Goal: Check status: Check status

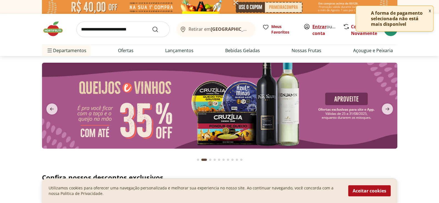
click at [315, 24] on link "Entrar" at bounding box center [320, 27] width 14 height 6
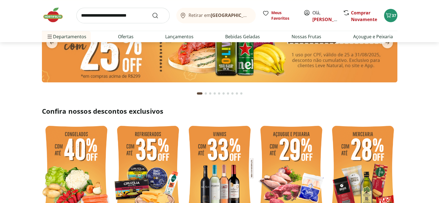
scroll to position [87, 0]
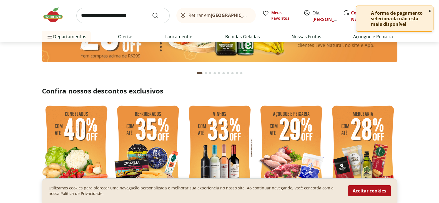
click at [431, 11] on button "x" at bounding box center [430, 10] width 7 height 9
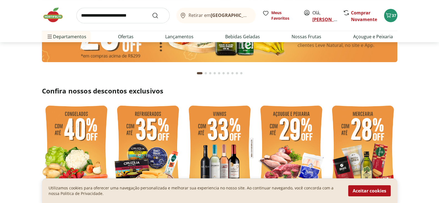
click at [314, 19] on link "[PERSON_NAME]" at bounding box center [331, 19] width 36 height 6
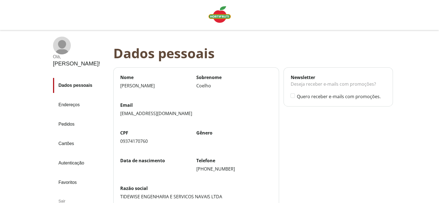
click at [79, 117] on link "Pedidos" at bounding box center [81, 124] width 56 height 15
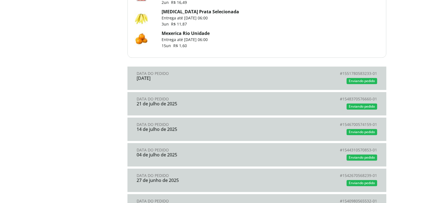
scroll to position [374, 0]
click at [213, 77] on div "[DATE]" at bounding box center [197, 78] width 120 height 5
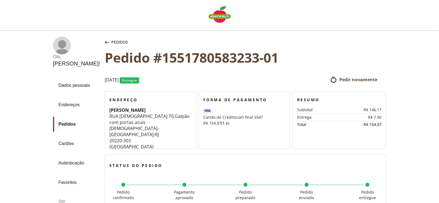
click at [118, 41] on div "Pedidos" at bounding box center [117, 42] width 26 height 11
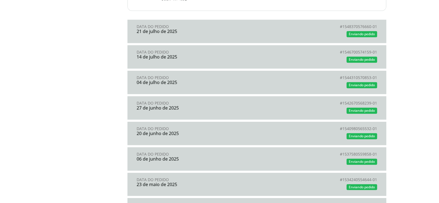
click at [207, 76] on div "Data do Pedido" at bounding box center [197, 78] width 120 height 4
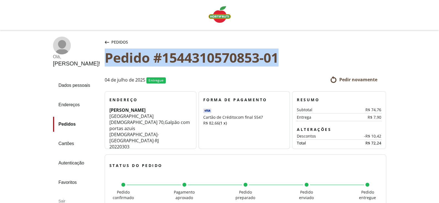
drag, startPoint x: 96, startPoint y: 52, endPoint x: 287, endPoint y: 59, distance: 190.7
click at [287, 59] on div "Pedido #1544310570853-01" at bounding box center [246, 57] width 282 height 15
copy div "Pedido #1544310570853-01"
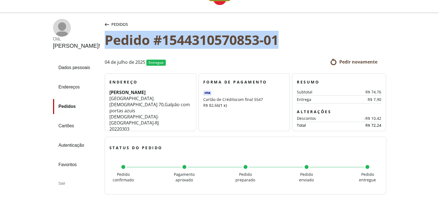
scroll to position [18, 0]
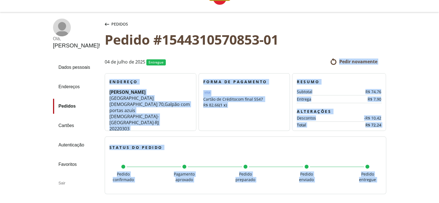
drag, startPoint x: 232, startPoint y: 72, endPoint x: 203, endPoint y: 64, distance: 29.7
click at [203, 64] on time "[DATE] Entregue" at bounding box center [161, 62] width 113 height 8
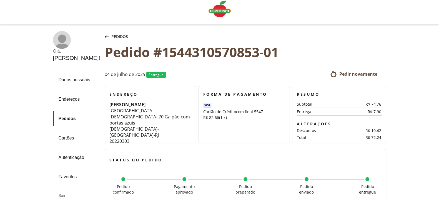
scroll to position [0, 0]
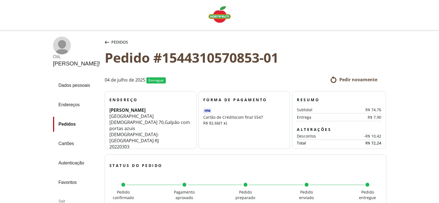
click at [389, 5] on div "Linha de sessão" at bounding box center [219, 15] width 439 height 30
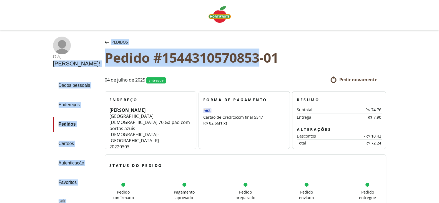
drag, startPoint x: 94, startPoint y: 57, endPoint x: 256, endPoint y: 56, distance: 162.8
click at [256, 56] on div "Pedido #1544310570853-01" at bounding box center [246, 57] width 282 height 15
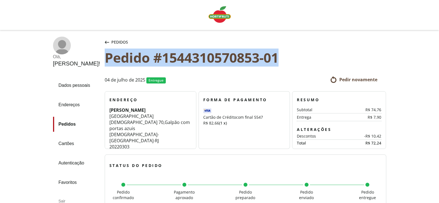
drag, startPoint x: 280, startPoint y: 56, endPoint x: 97, endPoint y: 56, distance: 182.5
click at [105, 56] on div "Pedido #1544310570853-01" at bounding box center [246, 57] width 282 height 15
copy div "Pedido #1544310570853-01"
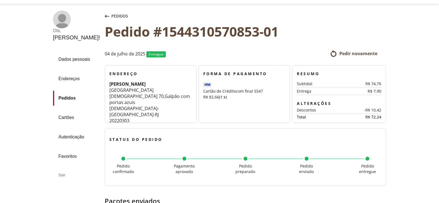
click at [392, 102] on div "Pedidos Pedido #1544310570853-01 Pedidos Pedido #1544310570853-01 [DATE] Entreg…" at bounding box center [251, 208] width 293 height 394
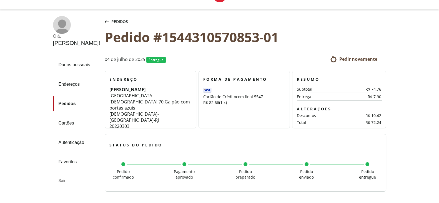
scroll to position [20, 0]
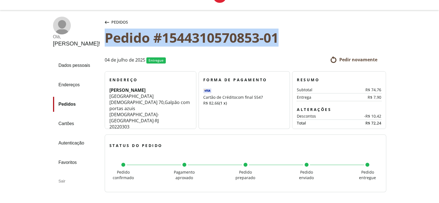
drag, startPoint x: 95, startPoint y: 37, endPoint x: 275, endPoint y: 39, distance: 180.1
click at [275, 39] on div "Pedido #1544310570853-01" at bounding box center [246, 37] width 282 height 15
copy div "Pedido #1544310570853-01"
click at [108, 38] on div "Pedido #1544310570853-01" at bounding box center [246, 37] width 282 height 15
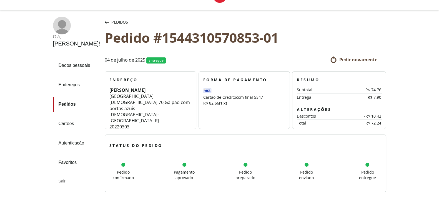
drag, startPoint x: 108, startPoint y: 38, endPoint x: 97, endPoint y: 38, distance: 11.4
click at [105, 38] on div "Pedido #1544310570853-01" at bounding box center [246, 37] width 282 height 15
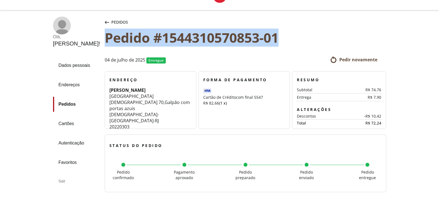
drag, startPoint x: 96, startPoint y: 37, endPoint x: 270, endPoint y: 42, distance: 174.3
click at [270, 42] on div "Pedido #1544310570853-01" at bounding box center [246, 37] width 282 height 15
copy div "Pedido #1544310570853-01"
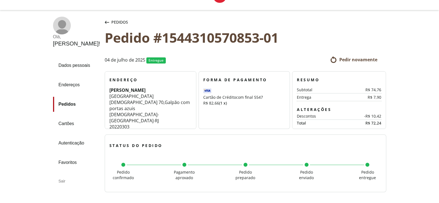
click at [278, 137] on div "Status do pedido Pedido entregue Pedido confirmado Pagamento aprovado Pedido pr…" at bounding box center [246, 164] width 282 height 58
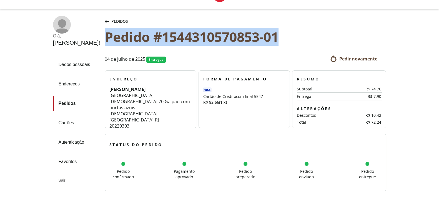
drag, startPoint x: 96, startPoint y: 35, endPoint x: 275, endPoint y: 36, distance: 178.7
click at [275, 36] on div "Pedido #1544310570853-01" at bounding box center [246, 36] width 282 height 15
copy div "Pedido #1544310570853-01"
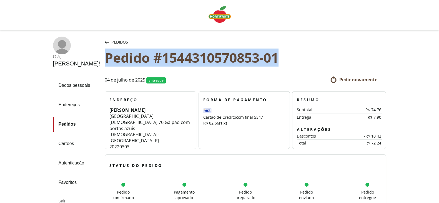
click at [104, 45] on div "Pedidos" at bounding box center [117, 42] width 26 height 11
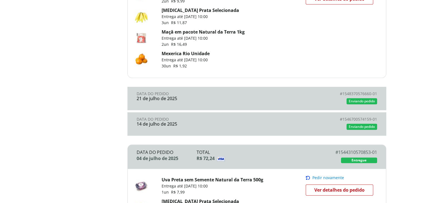
scroll to position [488, 0]
click at [257, 123] on div "Enviando pedido" at bounding box center [317, 127] width 120 height 8
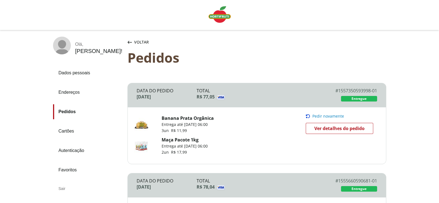
scroll to position [488, 0]
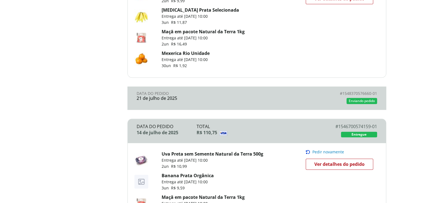
click at [240, 87] on link "Data do Pedido [DATE] # 1548370576660-01 # Enviando pedido" at bounding box center [257, 98] width 259 height 23
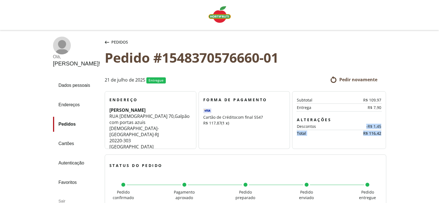
drag, startPoint x: 373, startPoint y: 123, endPoint x: 380, endPoint y: 136, distance: 15.0
click at [380, 136] on section "Resumo Subtotal R$ 109,97 Entrega R$ 7,90 Alterações Descontos -R$ 1,45 Total R…" at bounding box center [339, 120] width 94 height 58
click at [331, 94] on section "Resumo Subtotal R$ 109,97 Entrega R$ 7,90 Alterações Descontos -R$ 1,45 Total R…" at bounding box center [339, 120] width 94 height 58
